Goal: Find specific page/section: Find specific page/section

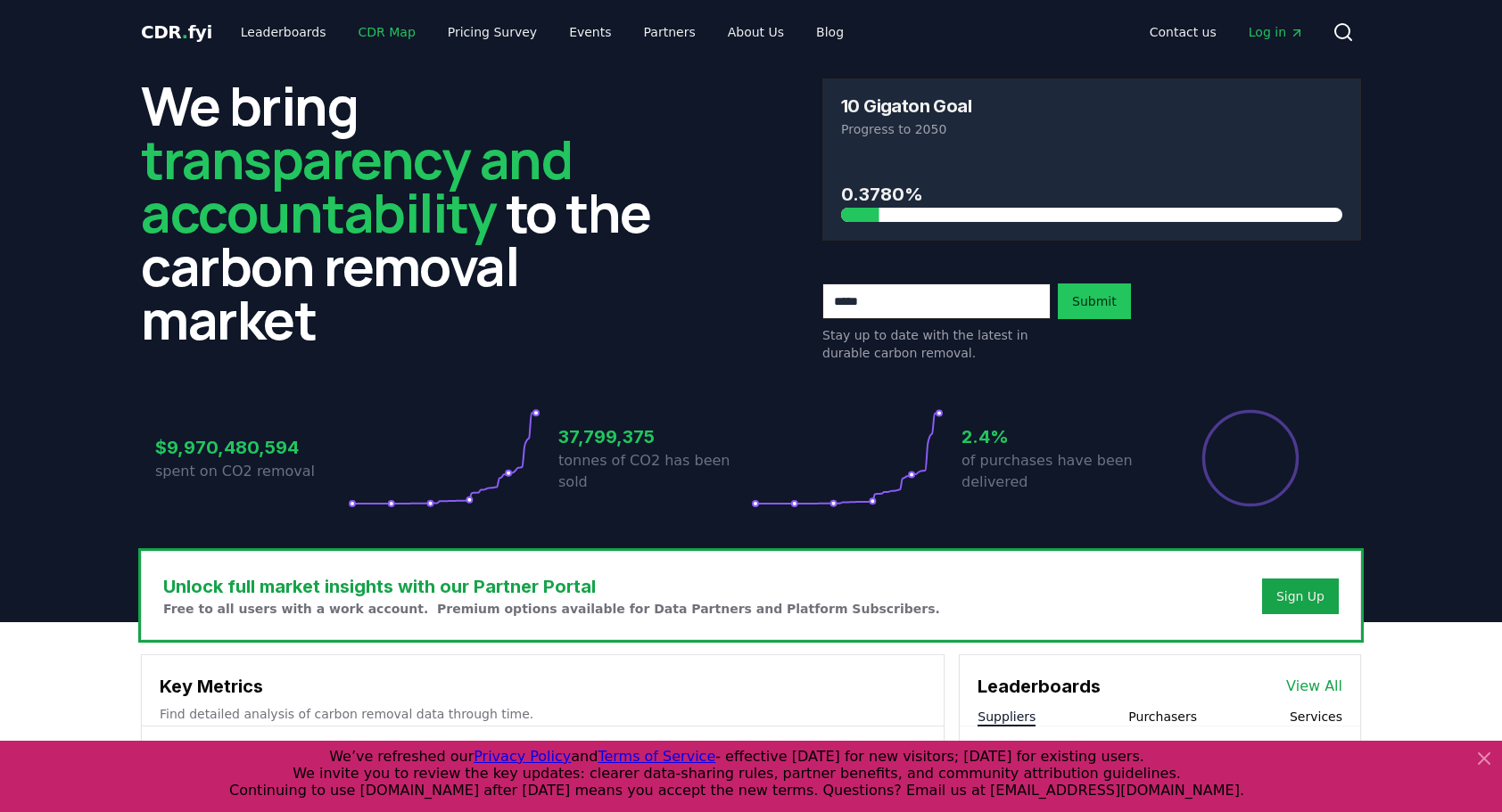
click at [363, 36] on link "CDR Map" at bounding box center [386, 31] width 86 height 32
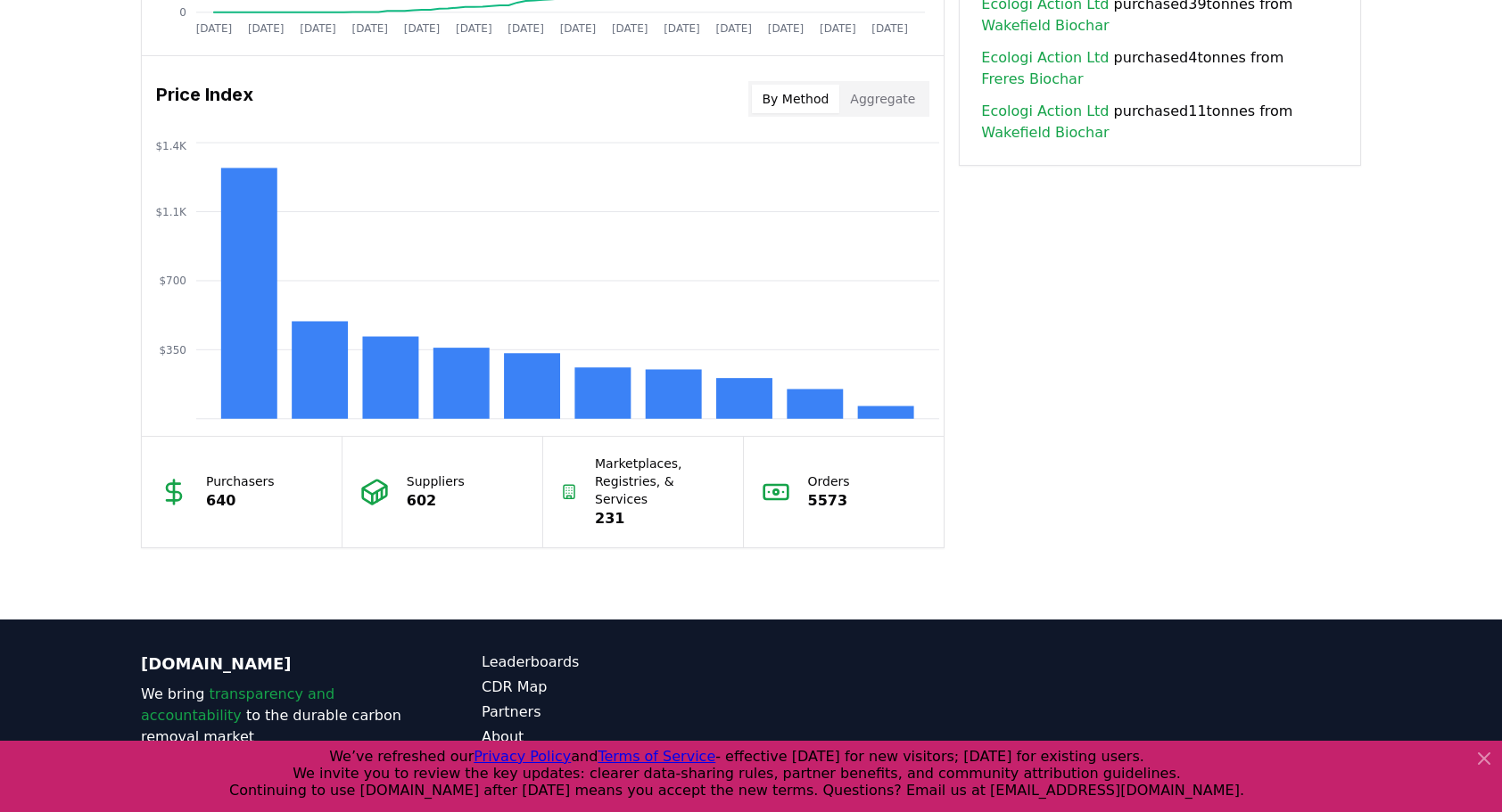
scroll to position [1386, 0]
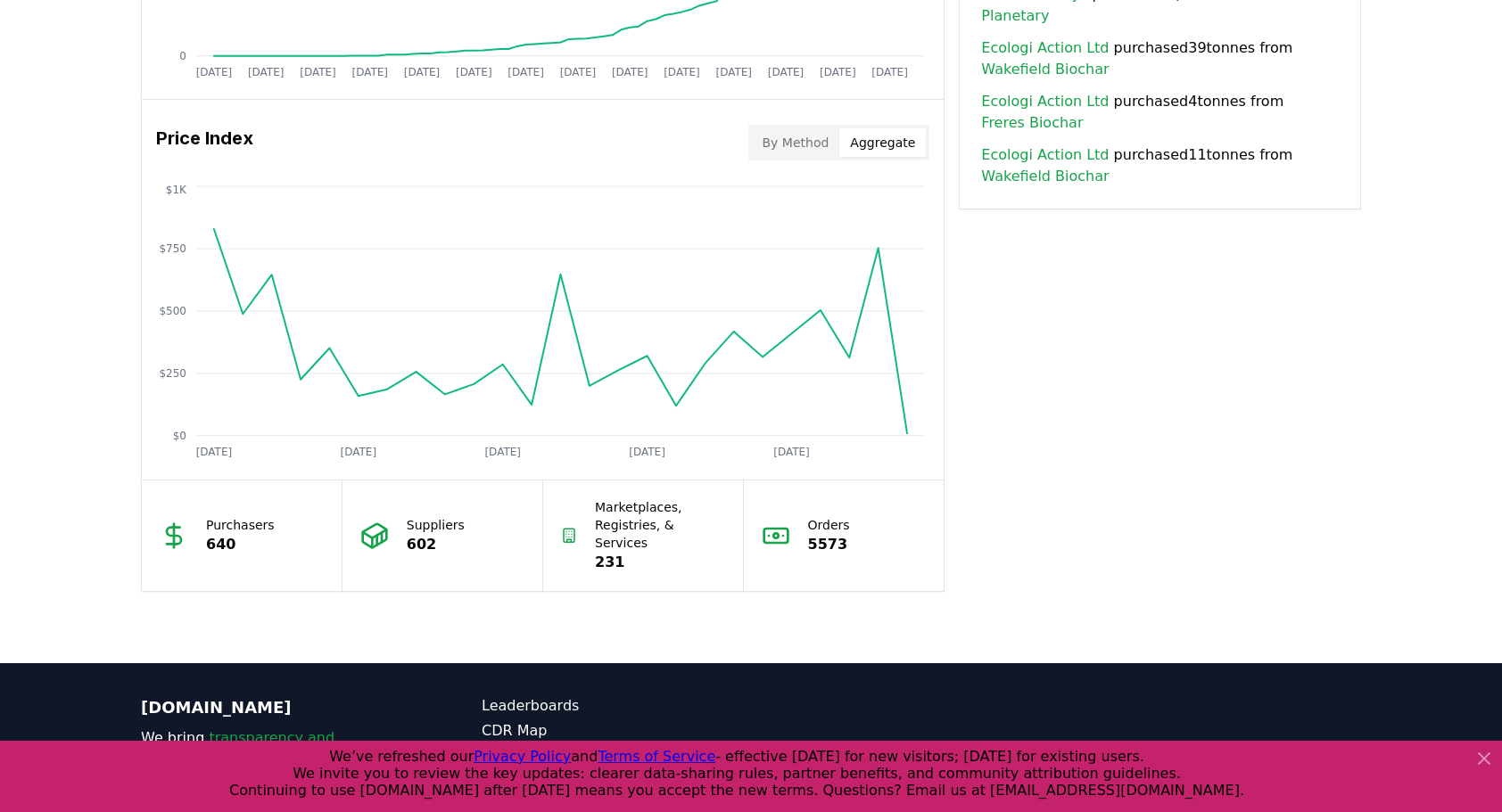
click at [897, 148] on button "Aggregate" at bounding box center [882, 142] width 87 height 29
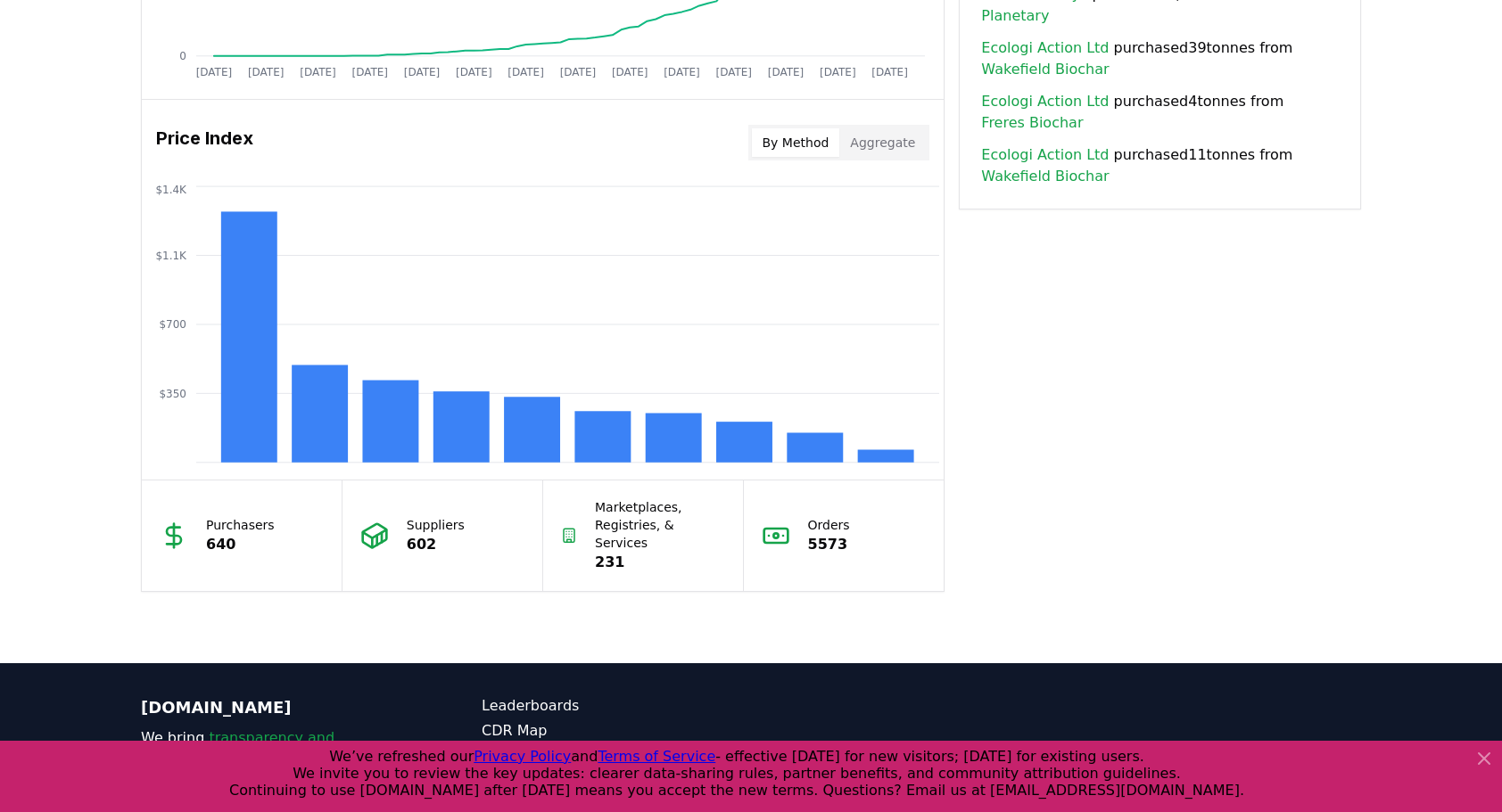
click at [831, 151] on button "By Method" at bounding box center [796, 142] width 89 height 29
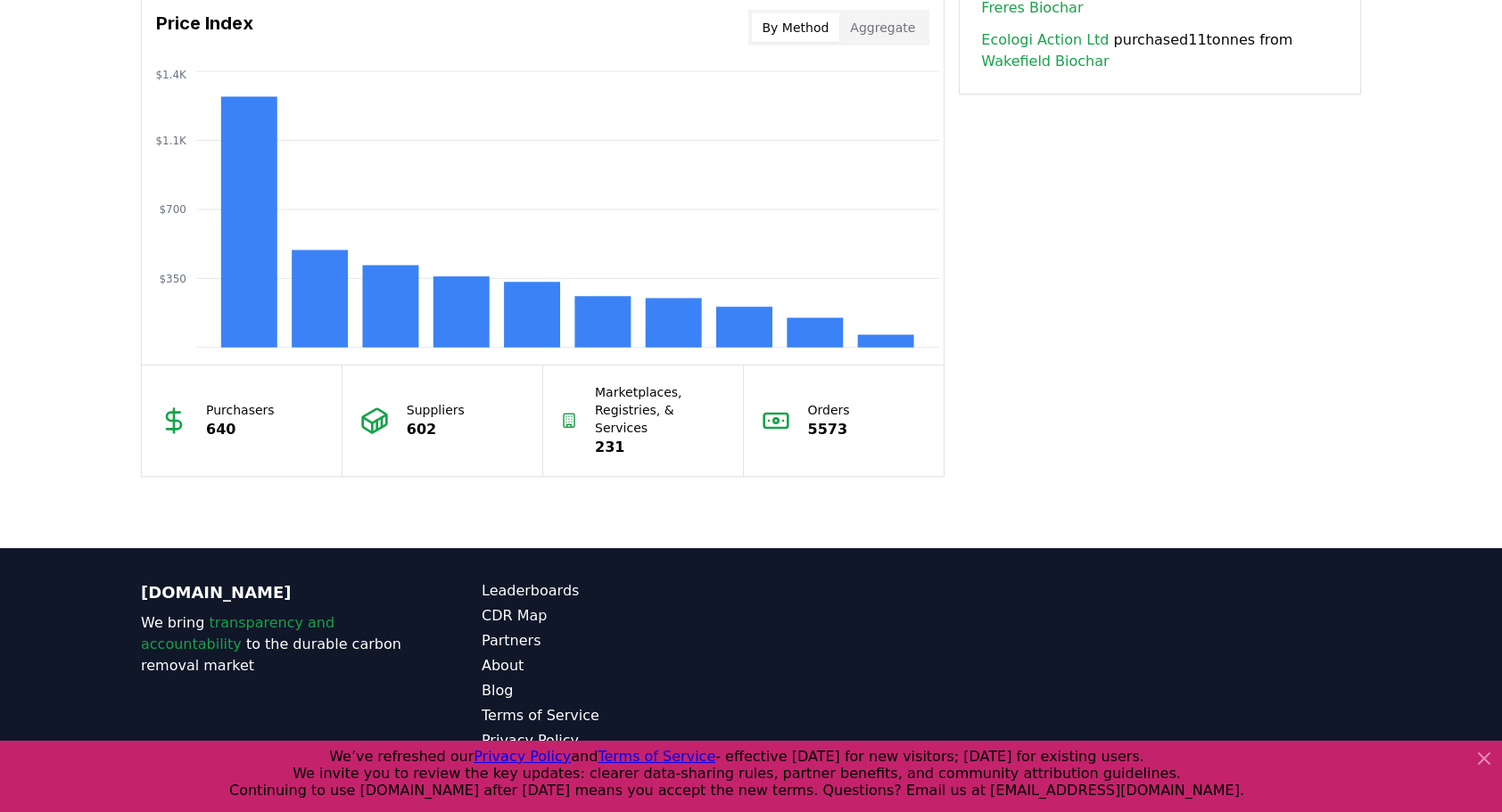
click at [1473, 762] on icon at bounding box center [1484, 758] width 21 height 21
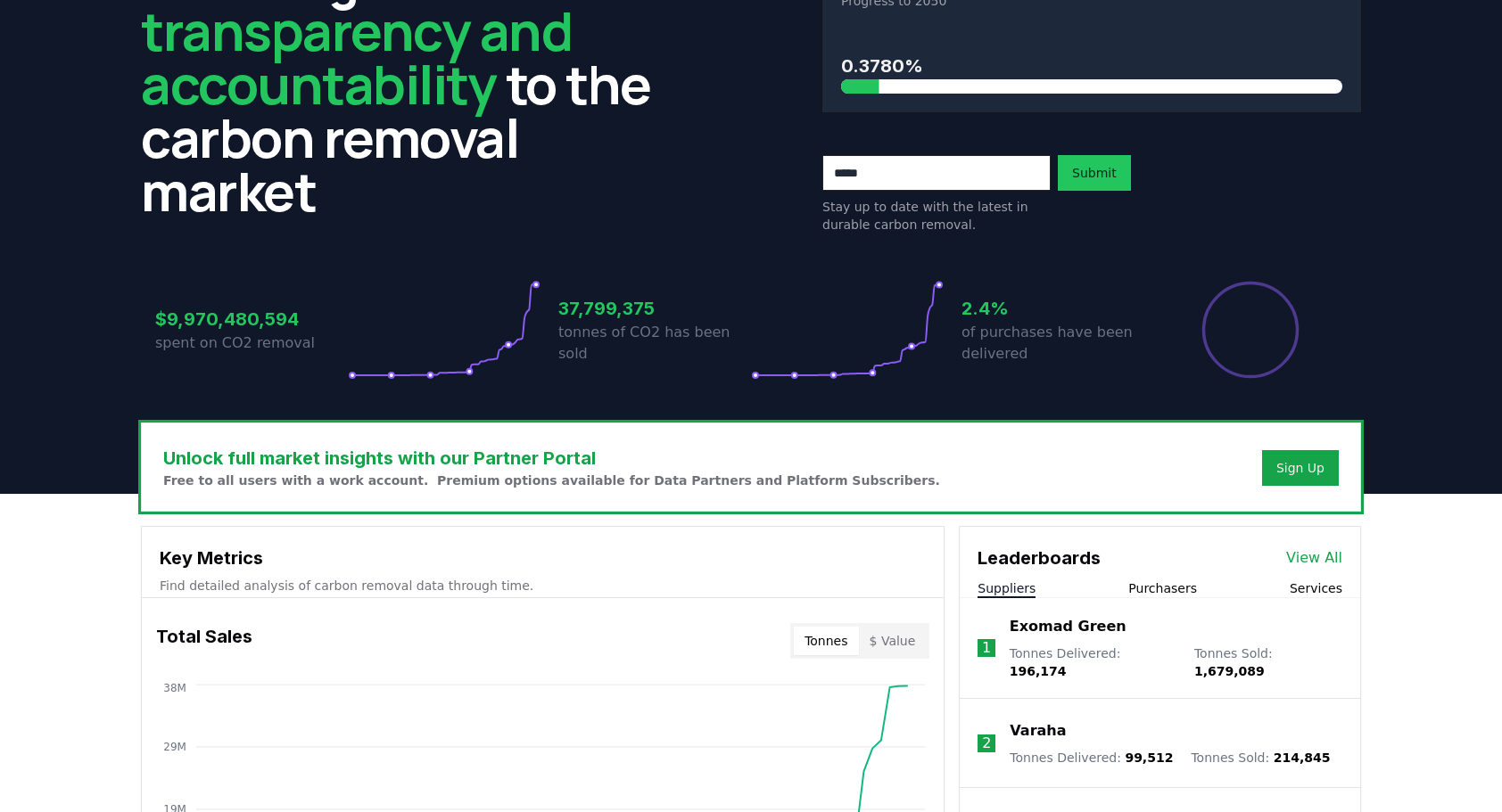
scroll to position [0, 0]
